Goal: Check status: Check status

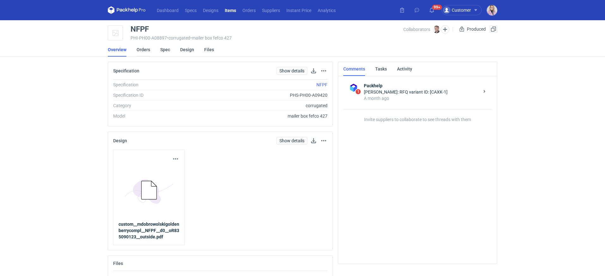
click at [149, 50] on link "Orders" at bounding box center [144, 50] width 14 height 14
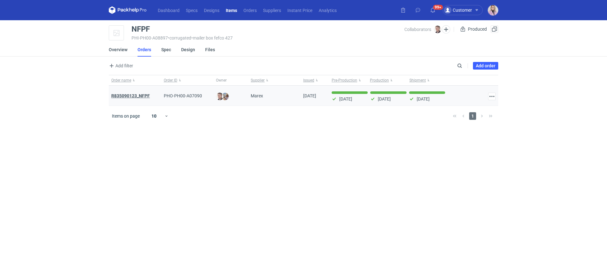
click at [132, 95] on strong "R835090123_NFPF" at bounding box center [130, 95] width 39 height 5
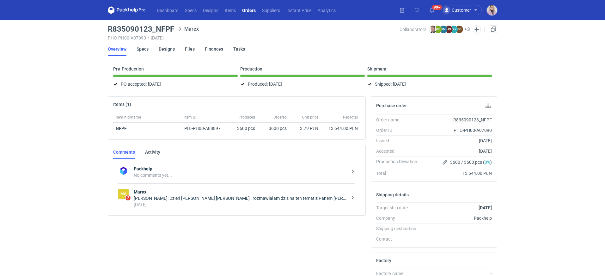
click at [75, 157] on div "Dashboard Specs Designs Items Orders Suppliers Instant Price Analytics 99+ Cust…" at bounding box center [302, 138] width 605 height 276
